Goal: Task Accomplishment & Management: Use online tool/utility

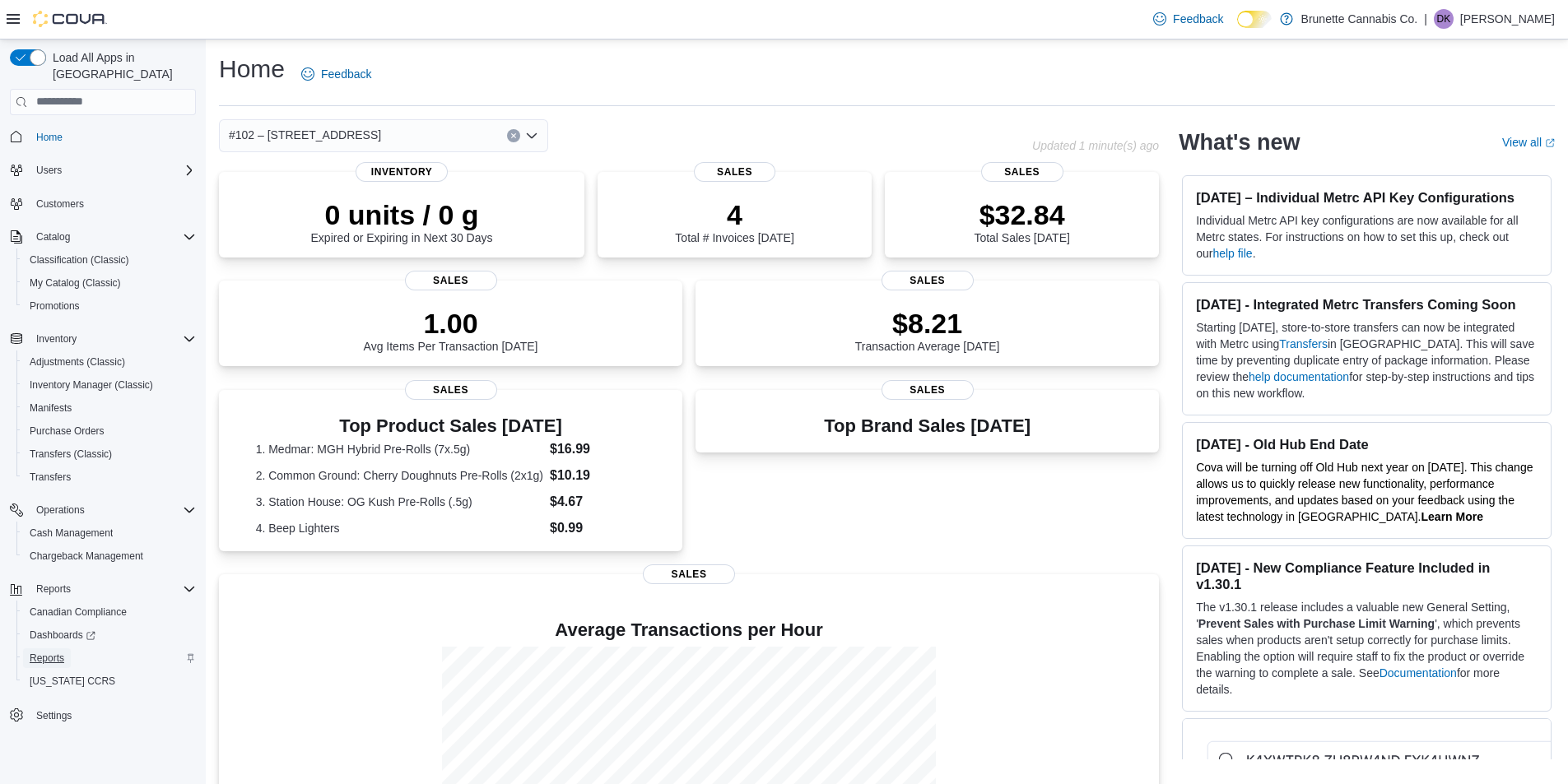
click at [47, 652] on span "Reports" at bounding box center [47, 658] width 35 height 13
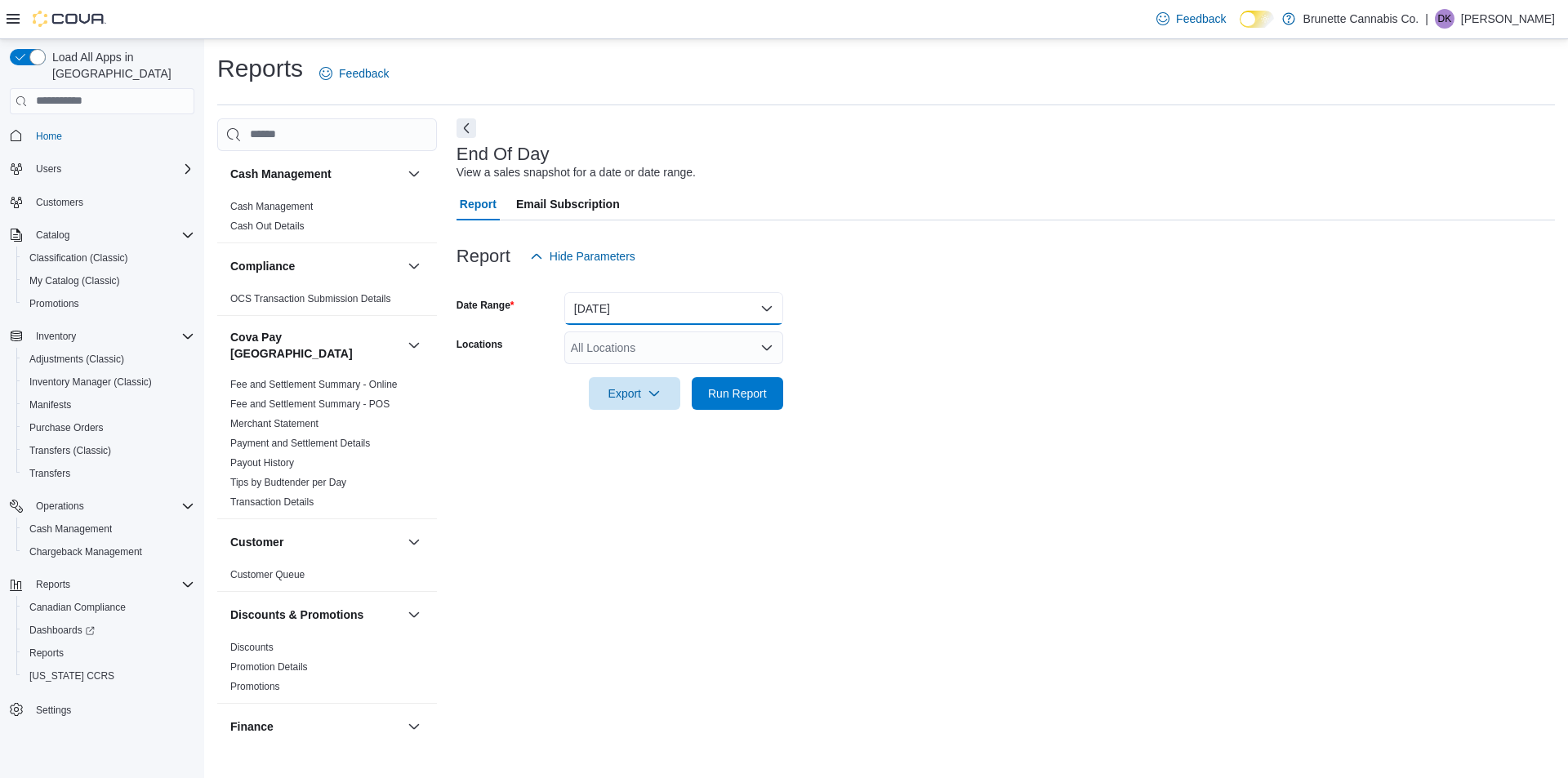
click at [616, 303] on button "[DATE]" at bounding box center [673, 309] width 219 height 33
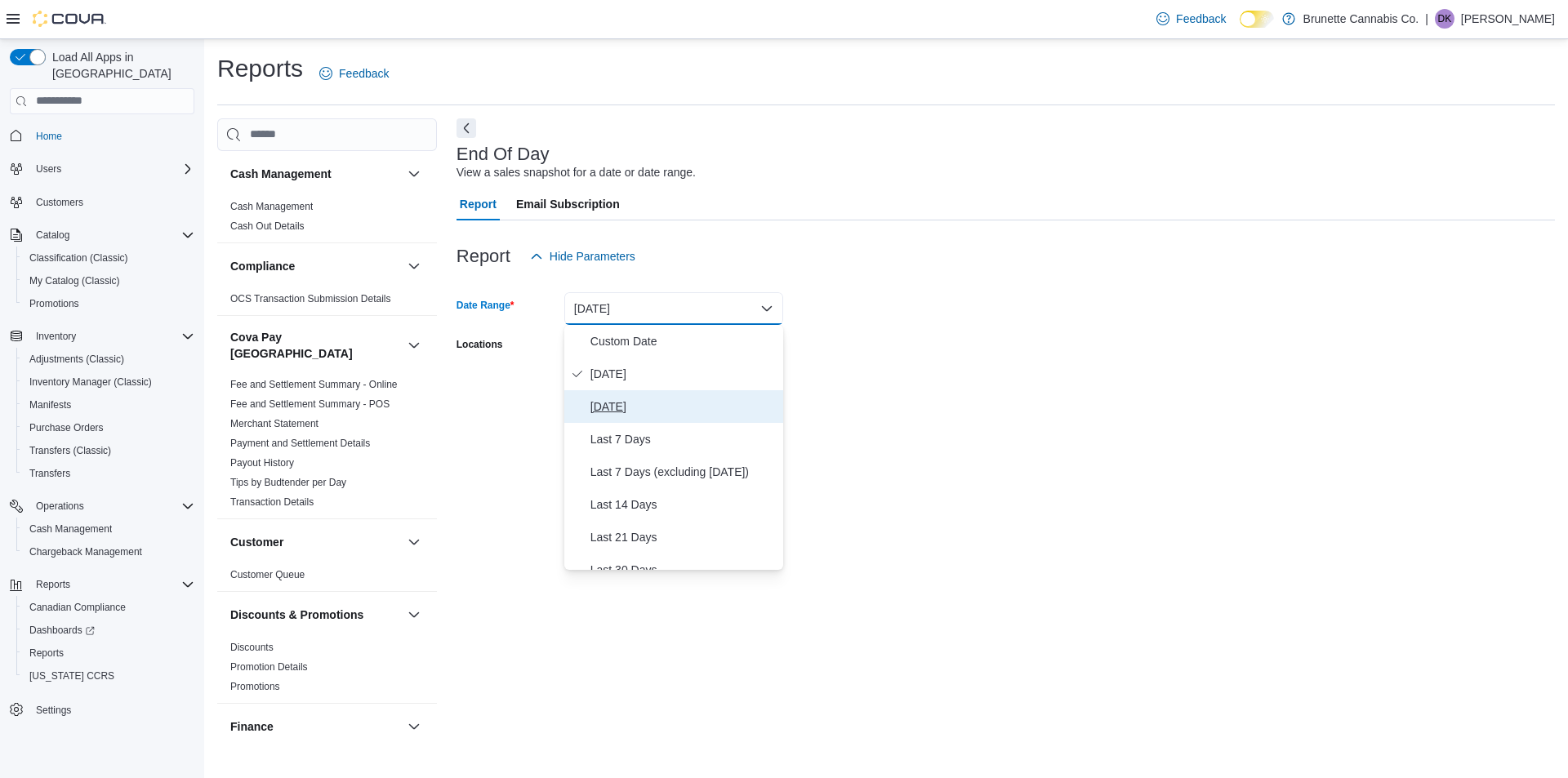
click at [629, 403] on span "[DATE]" at bounding box center [683, 407] width 186 height 20
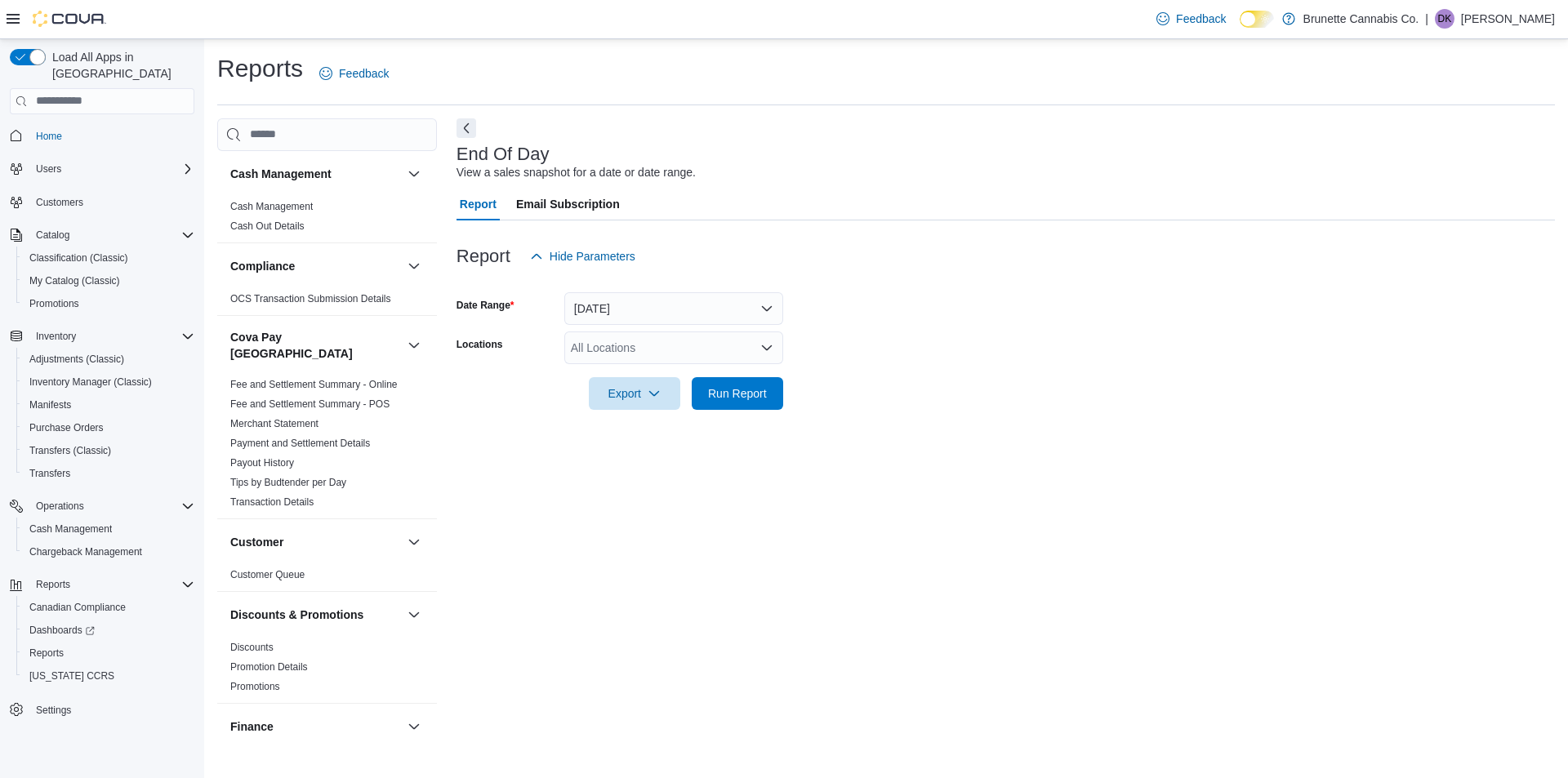
click at [857, 462] on div "End Of Day View a sales snapshot for a date or date range. Report Email Subscri…" at bounding box center [1006, 426] width 1098 height 616
click at [754, 350] on div "All Locations" at bounding box center [673, 348] width 219 height 33
click at [729, 399] on span "#102 – [STREET_ADDRESS]" at bounding box center [675, 399] width 151 height 16
click at [786, 472] on div "End Of Day View a sales snapshot for a date or date range. Report Email Subscri…" at bounding box center [1006, 426] width 1098 height 616
click at [742, 396] on span "Run Report" at bounding box center [738, 393] width 59 height 16
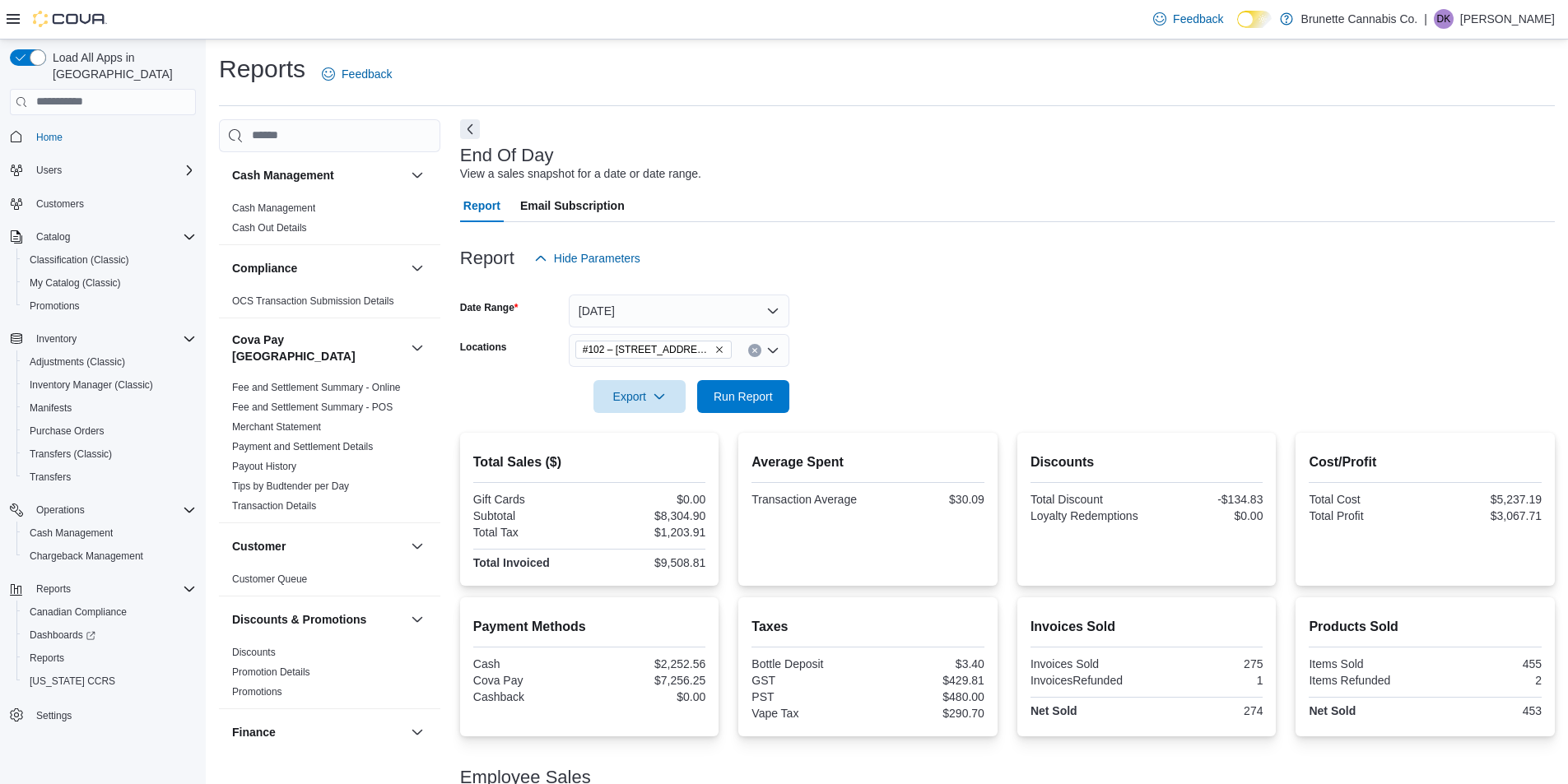
click at [696, 661] on div "$2,252.56" at bounding box center [649, 664] width 112 height 13
click at [696, 659] on div "$2,252.56" at bounding box center [649, 664] width 112 height 13
click at [694, 663] on div "$2,252.56" at bounding box center [649, 664] width 112 height 13
copy div "2,252.56"
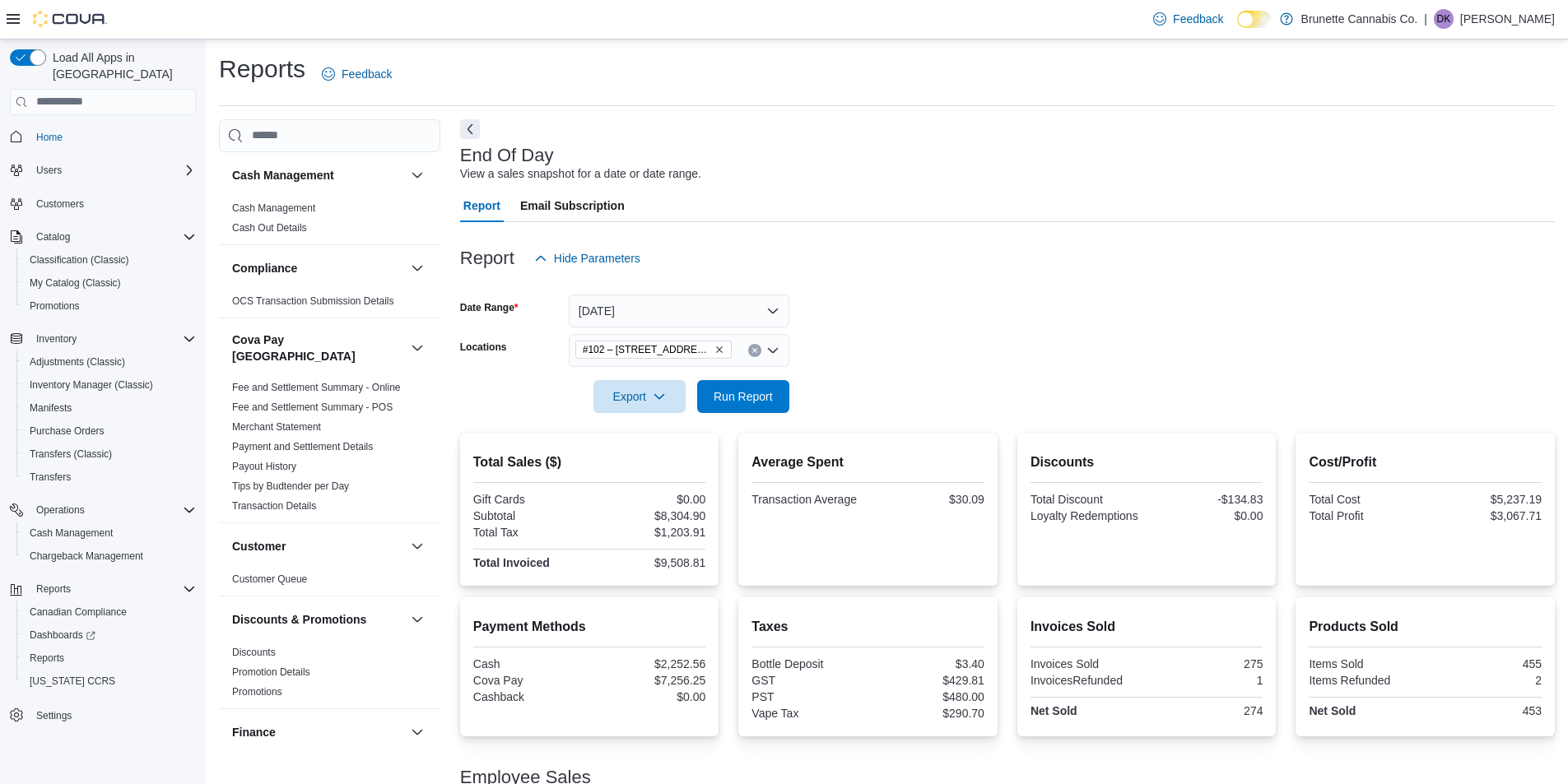
click at [687, 677] on div "$7,256.25" at bounding box center [649, 681] width 112 height 13
copy div "7,256.25"
click at [646, 402] on span "Export" at bounding box center [639, 396] width 73 height 33
click at [671, 431] on span "Export to Excel" at bounding box center [642, 430] width 74 height 13
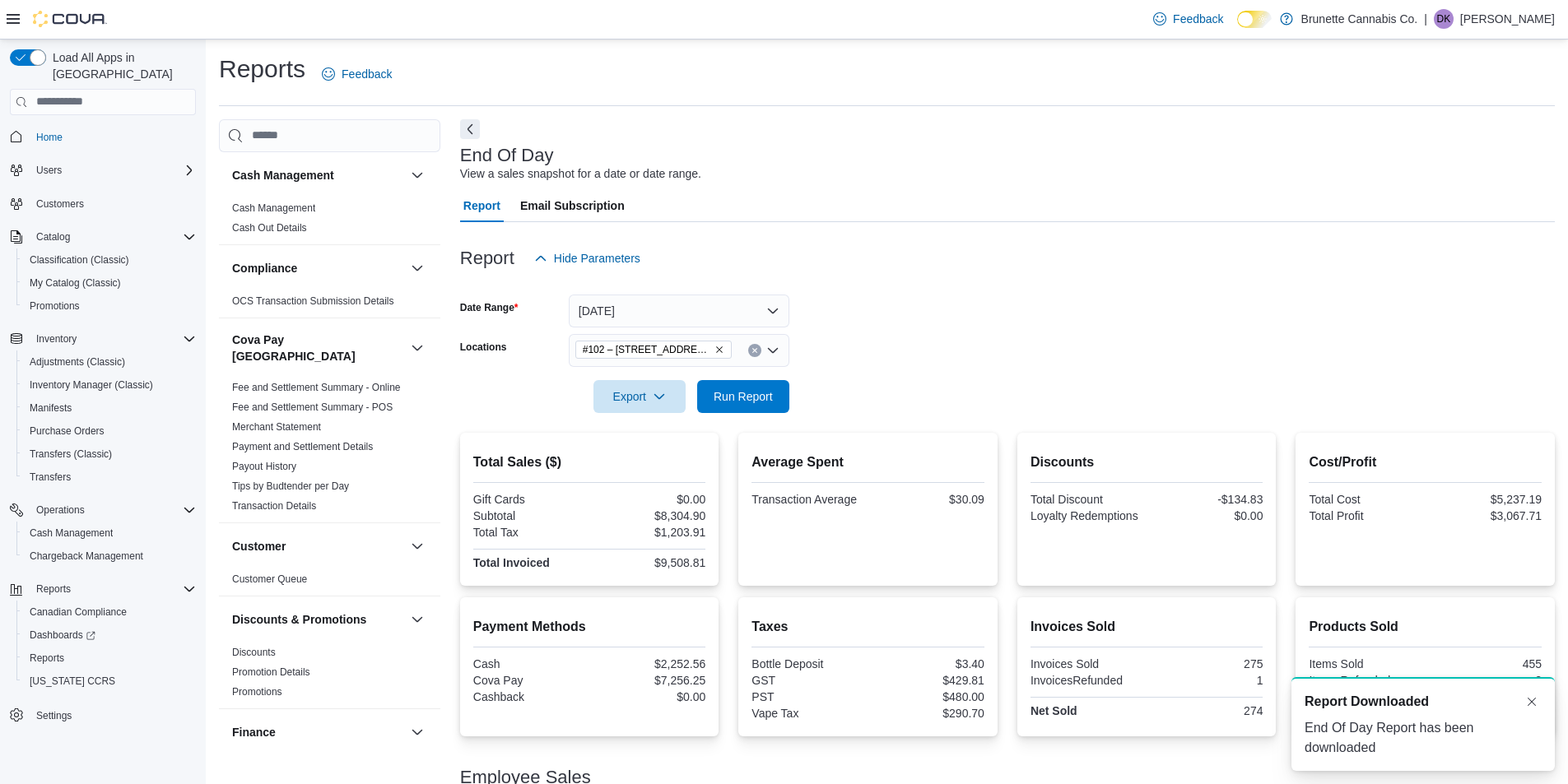
click at [858, 339] on form "Date Range [DATE] Locations #102 – [STREET_ADDRESS] Export Run Report" at bounding box center [1007, 344] width 1095 height 138
click at [652, 401] on span "Export" at bounding box center [639, 396] width 73 height 33
click at [638, 467] on span "Export to Pdf" at bounding box center [642, 463] width 74 height 13
